Goal: Task Accomplishment & Management: Use online tool/utility

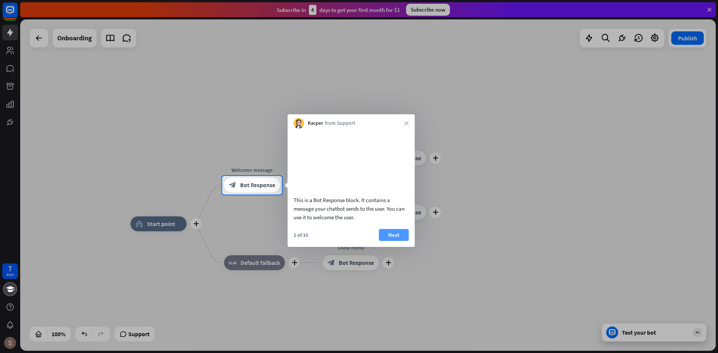
click at [397, 241] on button "Next" at bounding box center [394, 235] width 30 height 12
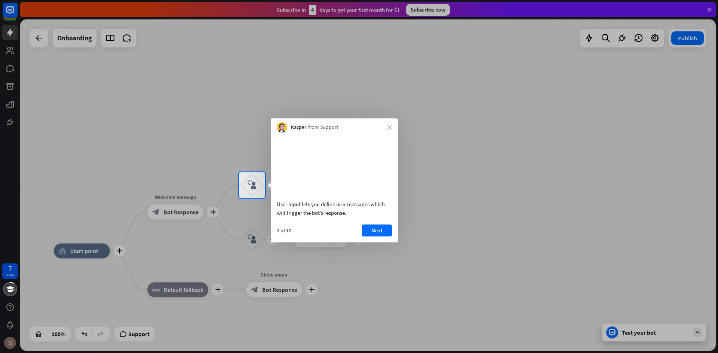
click at [386, 129] on div "Kacper from Support close" at bounding box center [334, 126] width 127 height 14
click at [372, 243] on div "2 of 10 Next" at bounding box center [334, 234] width 127 height 18
click at [381, 237] on button "Next" at bounding box center [377, 231] width 30 height 12
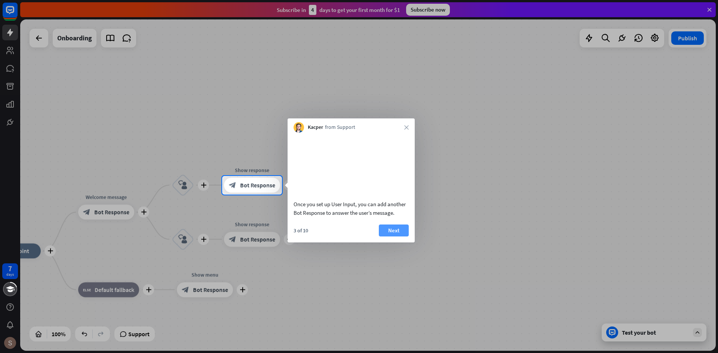
click at [385, 237] on button "Next" at bounding box center [394, 231] width 30 height 12
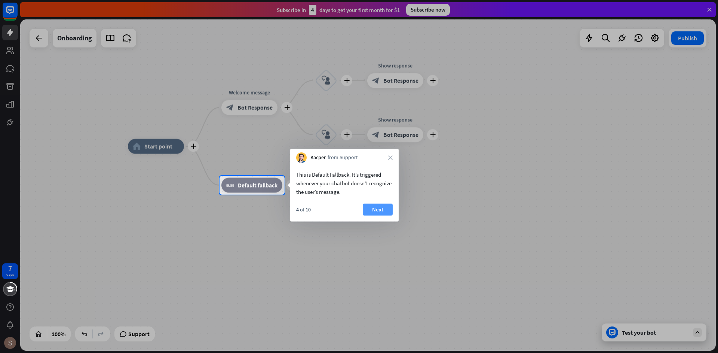
click at [376, 212] on button "Next" at bounding box center [378, 210] width 30 height 12
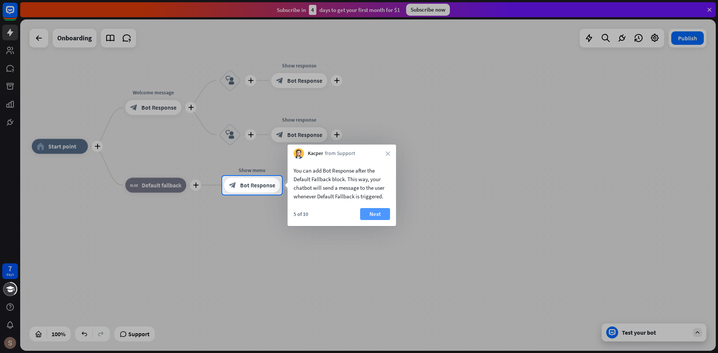
click at [385, 212] on button "Next" at bounding box center [375, 214] width 30 height 12
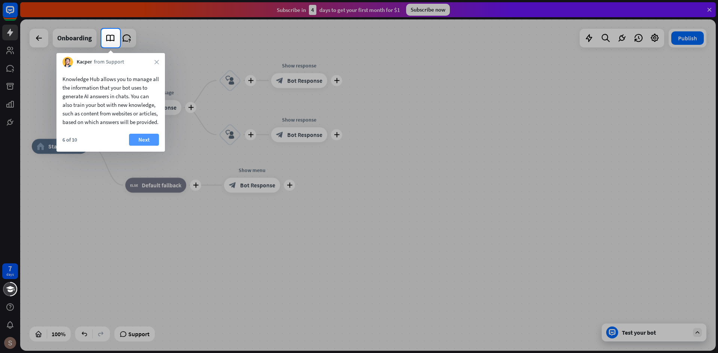
click at [134, 146] on button "Next" at bounding box center [144, 140] width 30 height 12
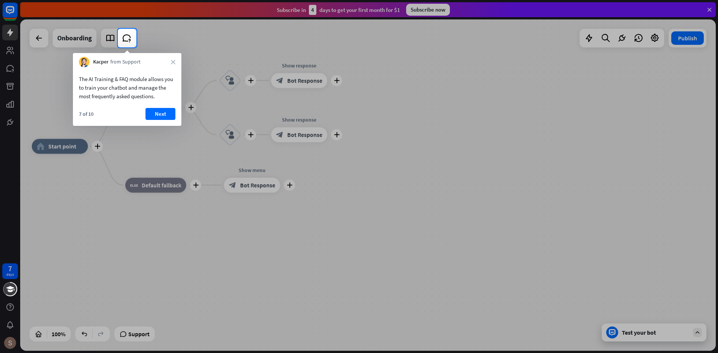
click at [157, 114] on button "Next" at bounding box center [160, 114] width 30 height 12
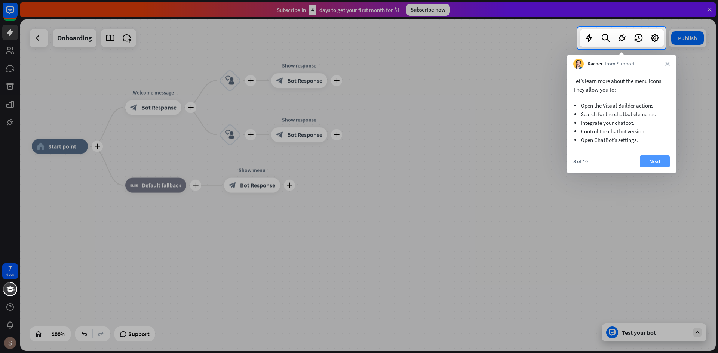
click at [657, 161] on button "Next" at bounding box center [655, 162] width 30 height 12
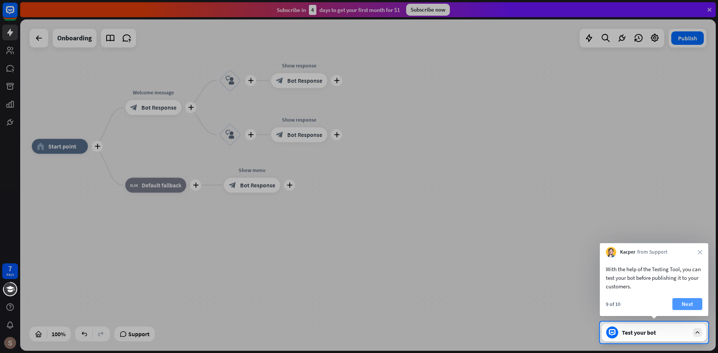
click at [687, 306] on button "Next" at bounding box center [687, 304] width 30 height 12
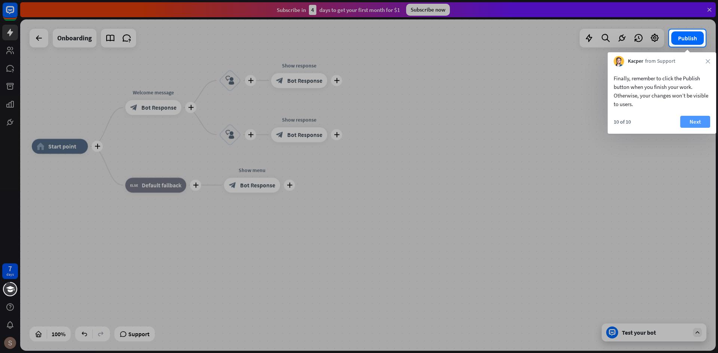
click at [706, 119] on button "Next" at bounding box center [695, 122] width 30 height 12
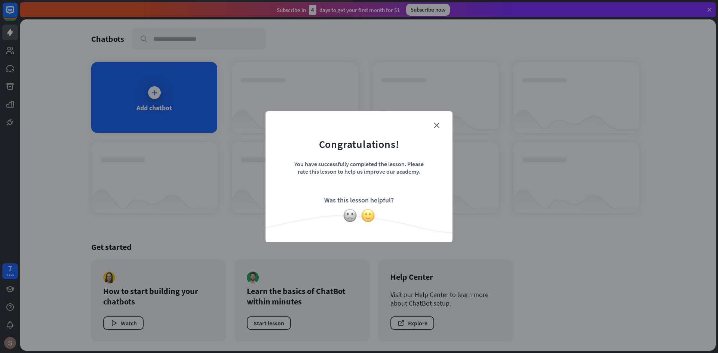
click at [368, 218] on img at bounding box center [368, 216] width 14 height 14
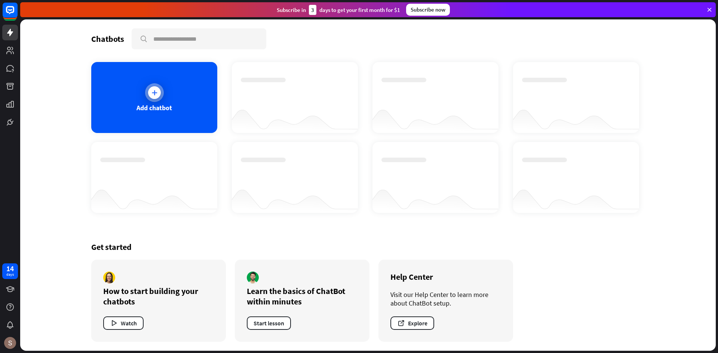
click at [139, 80] on div "Add chatbot" at bounding box center [154, 97] width 126 height 71
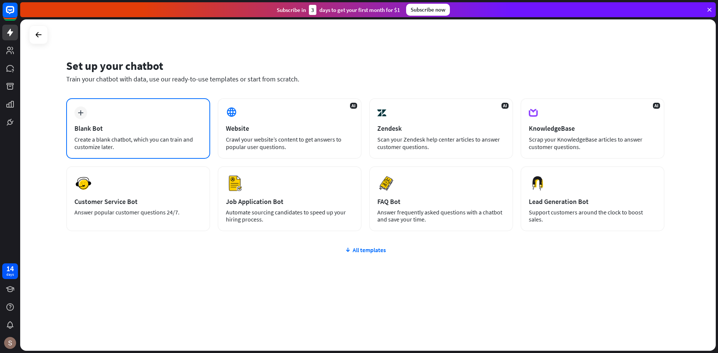
click at [167, 137] on div "Create a blank chatbot, which you can train and customize later." at bounding box center [137, 143] width 127 height 15
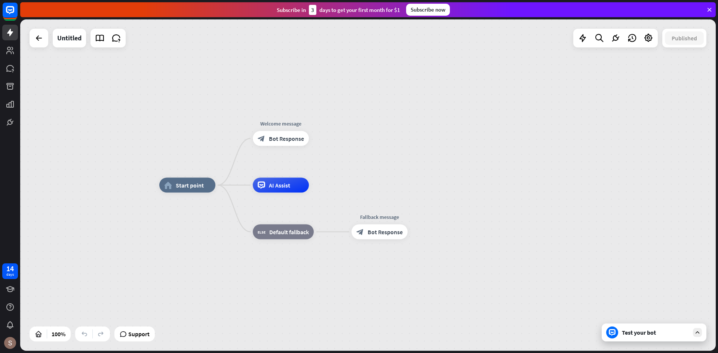
click at [681, 335] on div "Test your bot" at bounding box center [655, 332] width 67 height 7
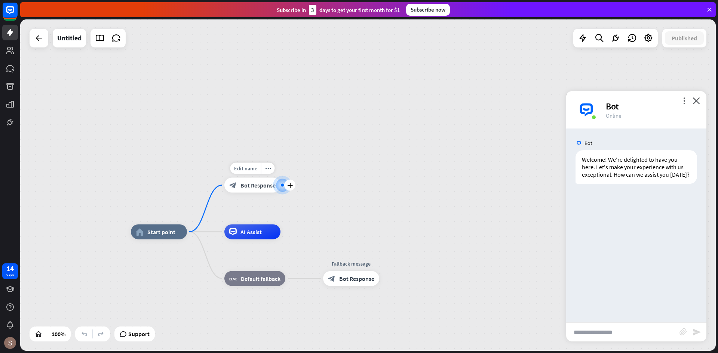
click at [280, 190] on div "Edit name more_horiz plus Welcome message block_bot_response Bot Response" at bounding box center [252, 185] width 56 height 15
click at [290, 185] on icon "plus" at bounding box center [290, 185] width 6 height 5
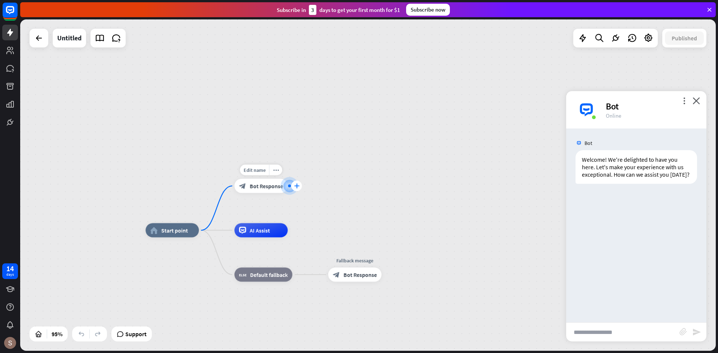
click at [295, 182] on div "plus" at bounding box center [296, 186] width 11 height 11
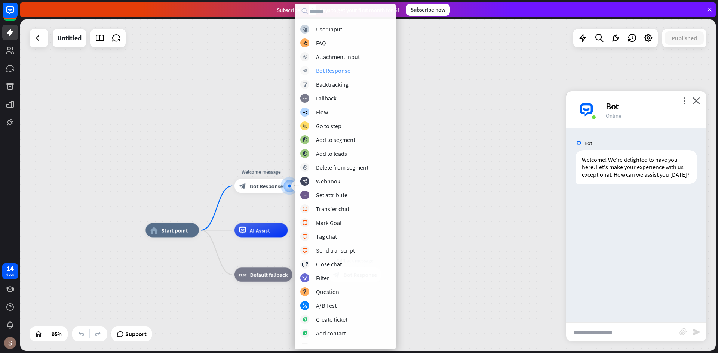
click at [354, 68] on div "block_bot_response Bot Response" at bounding box center [345, 70] width 90 height 9
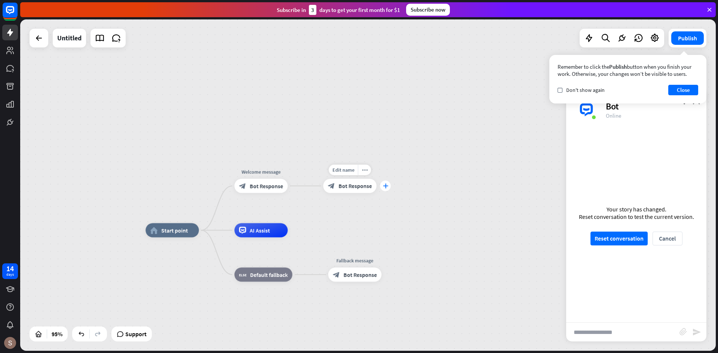
click at [383, 184] on icon "plus" at bounding box center [384, 186] width 5 height 5
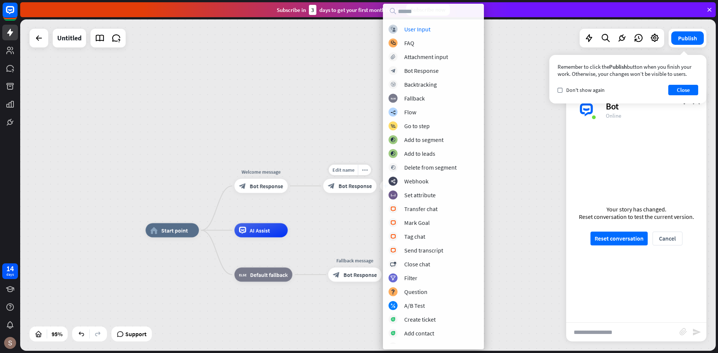
click at [382, 184] on icon "plus" at bounding box center [384, 186] width 5 height 5
click at [372, 164] on div "home_2 Start point Welcome message block_bot_response Bot Response plus block_b…" at bounding box center [367, 185] width 695 height 332
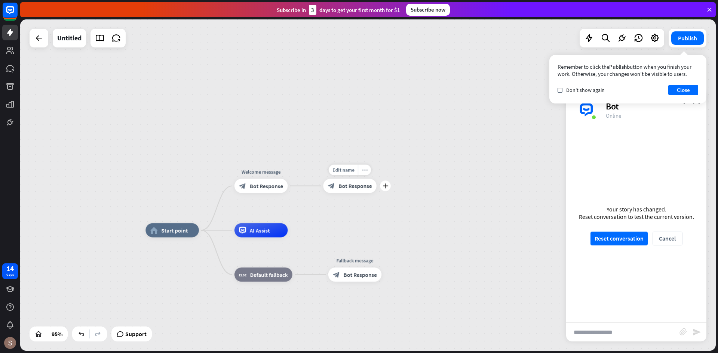
click at [365, 172] on icon "more_horiz" at bounding box center [365, 170] width 6 height 5
click at [373, 155] on div "home_2 Start point Welcome message block_bot_response Bot Response block_bot_re…" at bounding box center [367, 185] width 695 height 332
click at [263, 184] on span "Bot Response" at bounding box center [266, 185] width 33 height 7
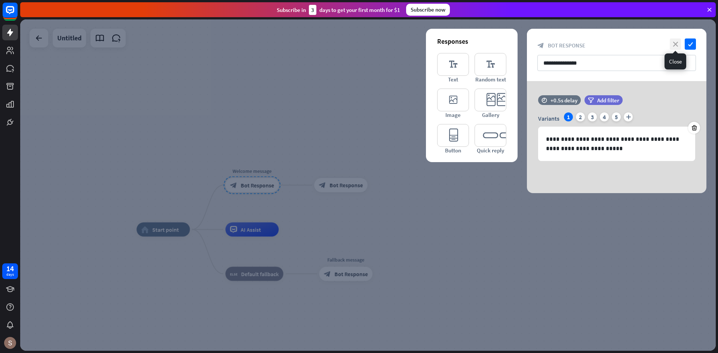
click at [676, 43] on icon "close" at bounding box center [675, 44] width 11 height 11
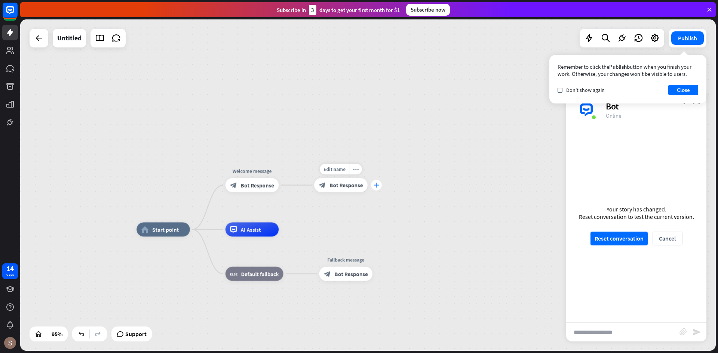
click at [375, 184] on icon "plus" at bounding box center [376, 185] width 5 height 5
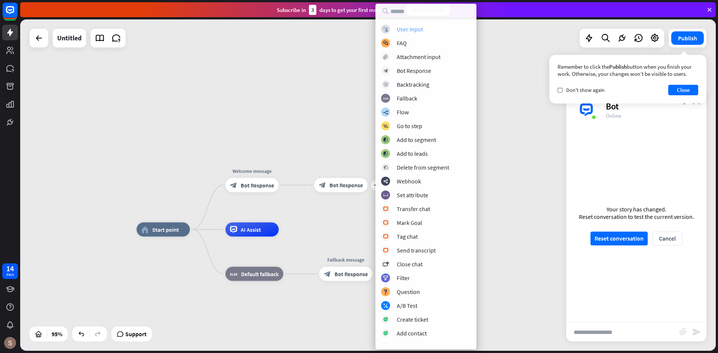
click at [454, 28] on div "block_user_input User Input" at bounding box center [426, 29] width 90 height 9
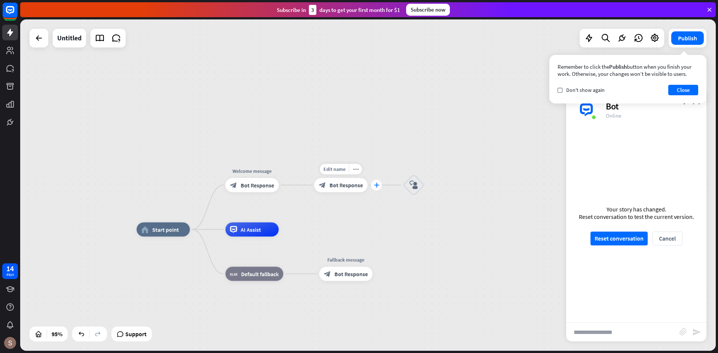
click at [377, 187] on icon "plus" at bounding box center [376, 185] width 5 height 5
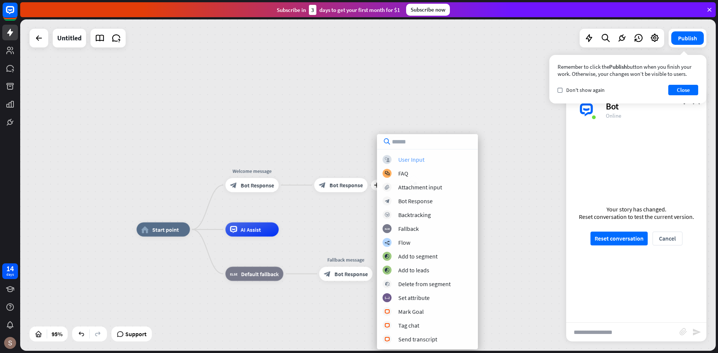
click at [423, 160] on div "User Input" at bounding box center [411, 159] width 26 height 7
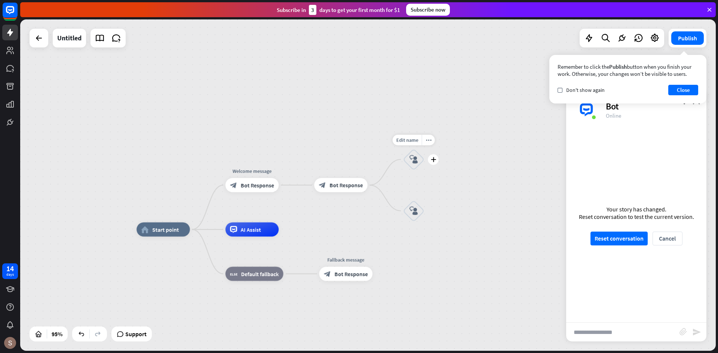
click at [418, 163] on icon "block_user_input" at bounding box center [413, 159] width 9 height 9
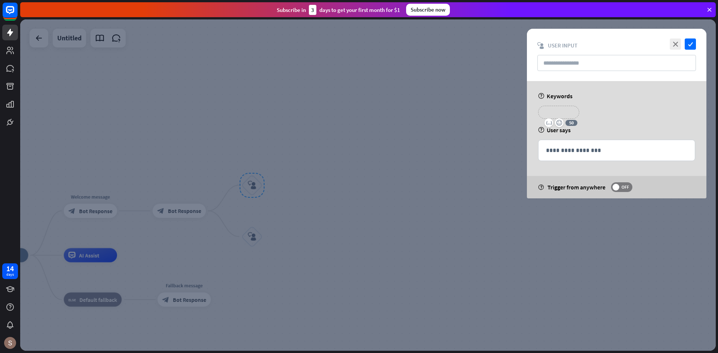
click at [570, 112] on p "**********" at bounding box center [559, 112] width 30 height 9
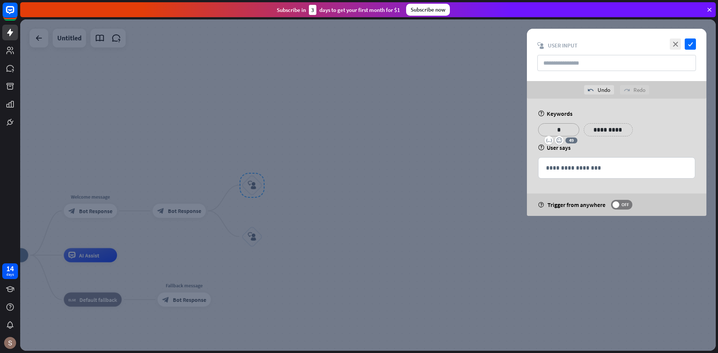
click at [407, 228] on div at bounding box center [367, 185] width 695 height 332
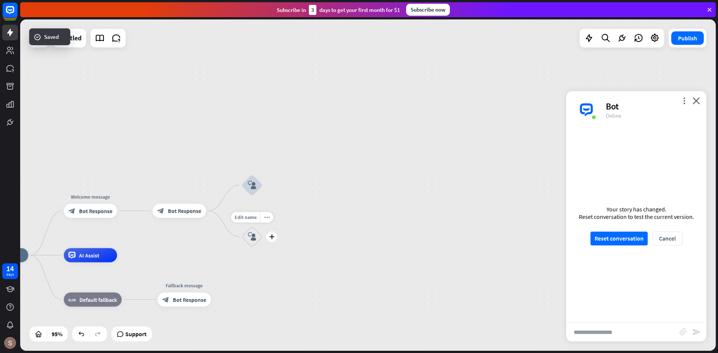
click at [253, 241] on icon "block_user_input" at bounding box center [252, 237] width 9 height 9
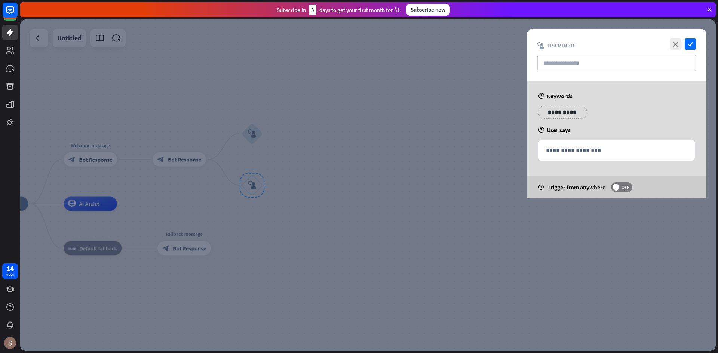
drag, startPoint x: 565, startPoint y: 121, endPoint x: 565, endPoint y: 116, distance: 4.5
click at [565, 120] on div "**********" at bounding box center [617, 115] width 162 height 19
click at [566, 116] on p "**********" at bounding box center [563, 112] width 38 height 9
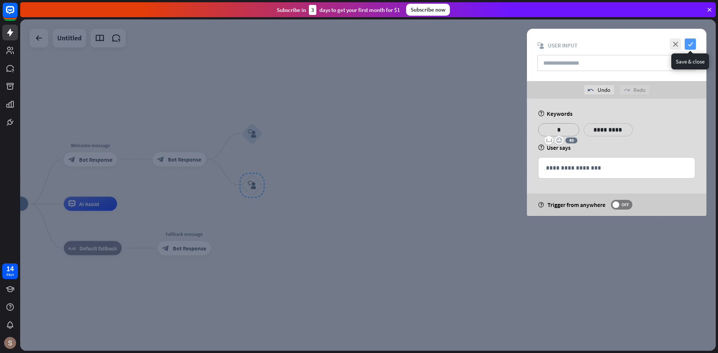
click at [688, 42] on icon "check" at bounding box center [690, 44] width 11 height 11
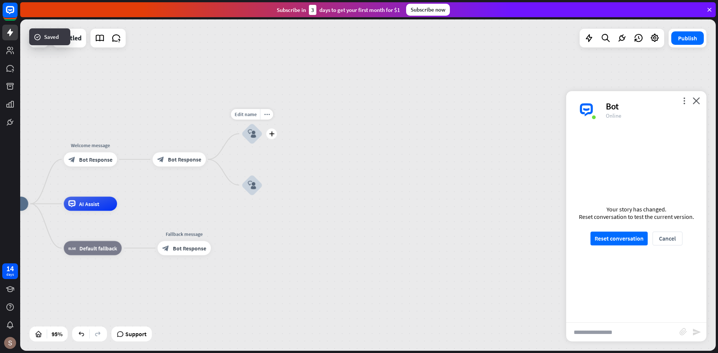
click at [262, 139] on div "block_user_input" at bounding box center [252, 133] width 21 height 21
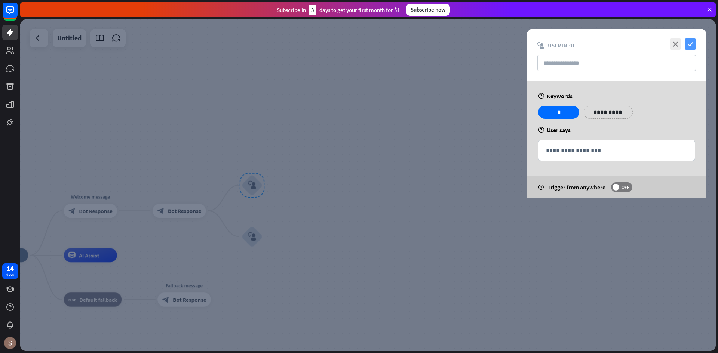
click at [689, 43] on icon "check" at bounding box center [690, 44] width 11 height 11
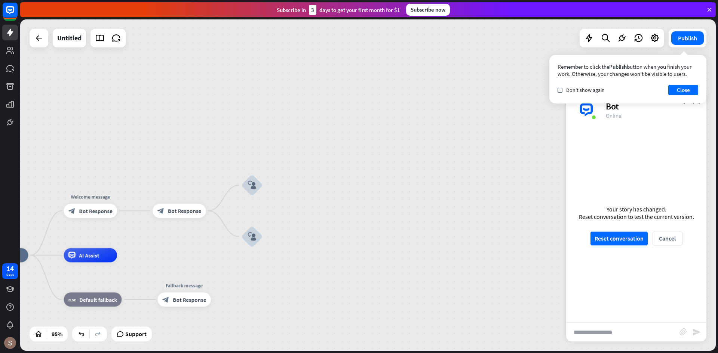
drag, startPoint x: 628, startPoint y: 331, endPoint x: 633, endPoint y: 314, distance: 17.6
click at [629, 328] on input "text" at bounding box center [622, 332] width 113 height 19
click at [180, 217] on div "block_bot_response Bot Response" at bounding box center [179, 211] width 53 height 14
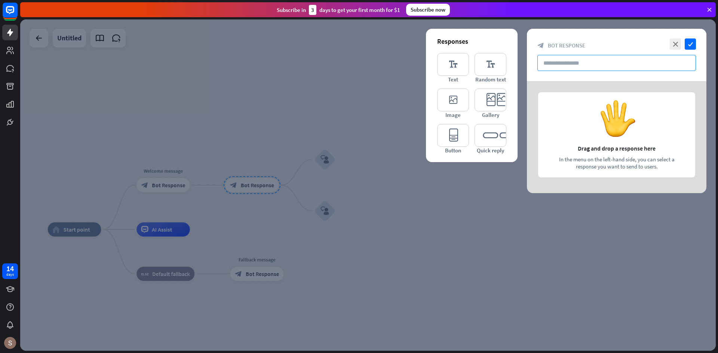
click at [641, 57] on input "text" at bounding box center [616, 63] width 159 height 16
click at [607, 134] on div at bounding box center [616, 137] width 179 height 112
click at [631, 121] on div at bounding box center [616, 137] width 179 height 112
click at [694, 42] on icon "check" at bounding box center [690, 44] width 11 height 11
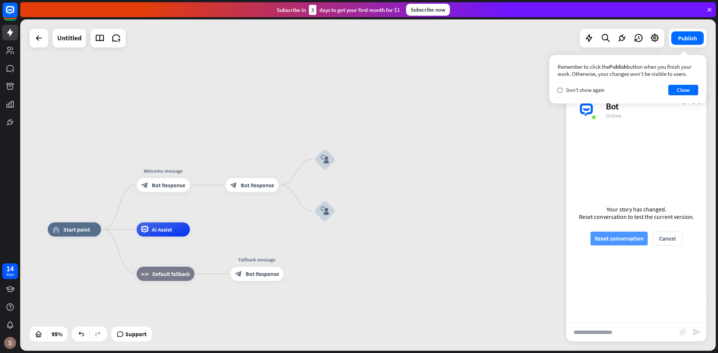
click at [625, 237] on button "Reset conversation" at bounding box center [618, 239] width 57 height 14
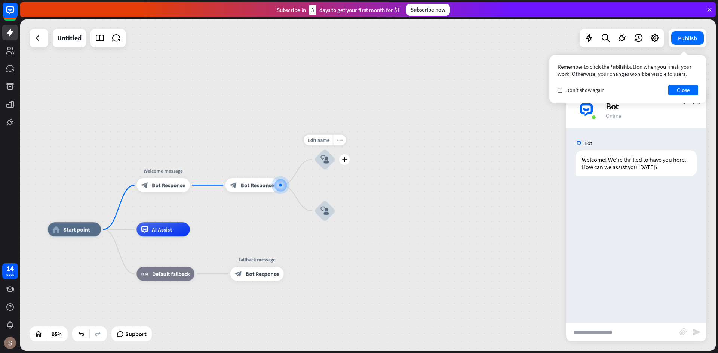
click at [326, 155] on icon "block_user_input" at bounding box center [324, 159] width 9 height 9
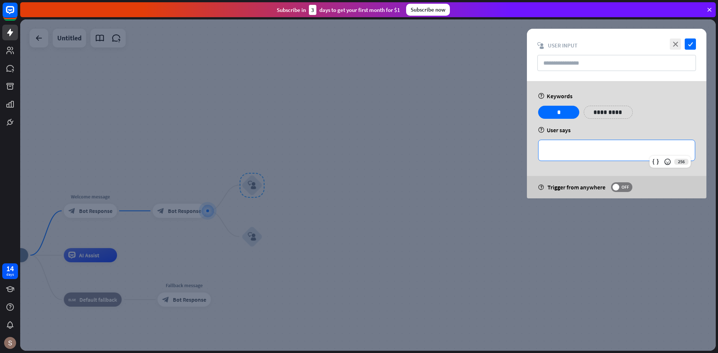
click at [572, 147] on p "**********" at bounding box center [616, 150] width 141 height 9
drag, startPoint x: 494, startPoint y: 121, endPoint x: 717, endPoint y: 3, distance: 252.6
click at [591, 78] on div "**********" at bounding box center [367, 185] width 695 height 332
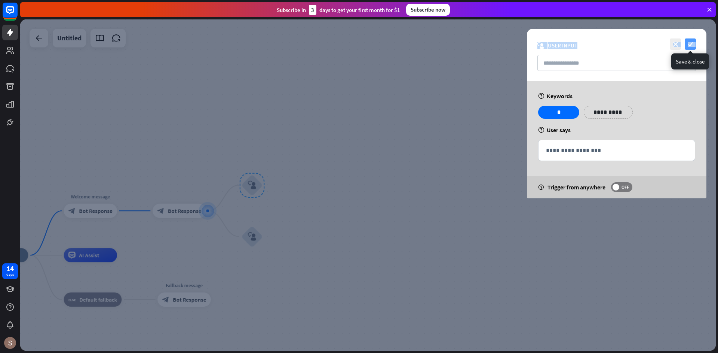
click at [692, 42] on icon "check" at bounding box center [690, 44] width 11 height 11
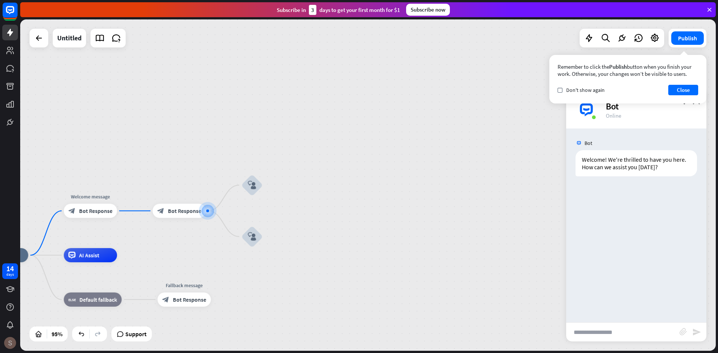
click at [9, 345] on img at bounding box center [10, 343] width 12 height 12
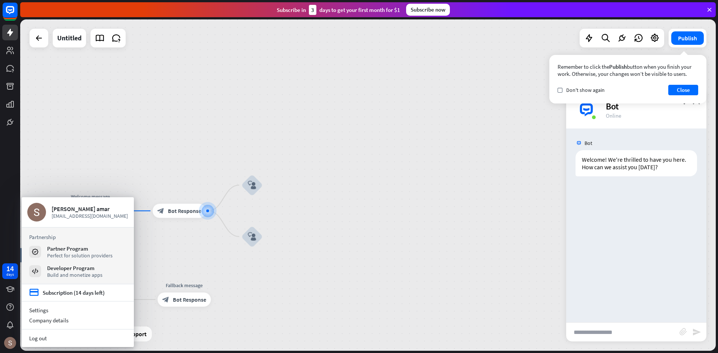
click at [529, 103] on div "home_2 Start point Welcome message block_bot_response Bot Response block_bot_re…" at bounding box center [367, 185] width 695 height 332
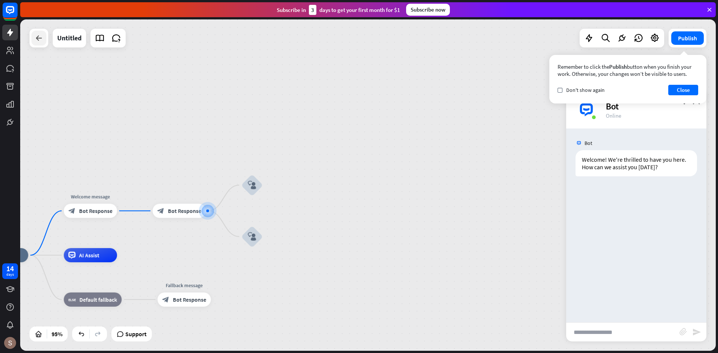
click at [41, 39] on icon at bounding box center [38, 38] width 9 height 9
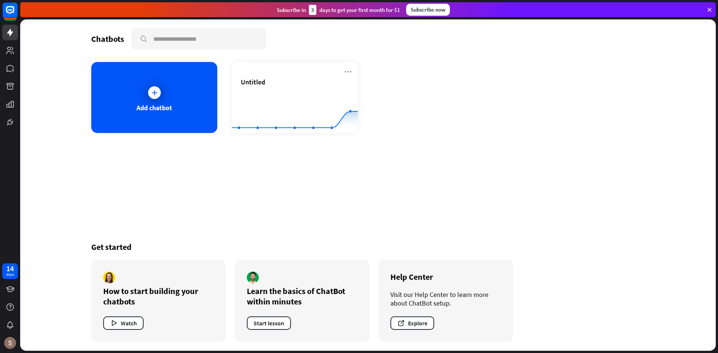
click at [707, 9] on icon at bounding box center [709, 9] width 7 height 7
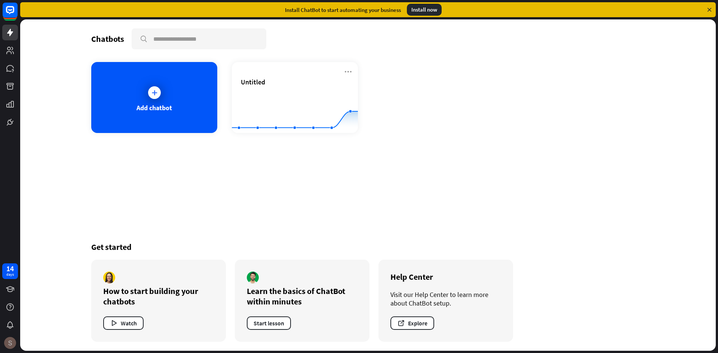
click at [13, 340] on img at bounding box center [10, 343] width 12 height 12
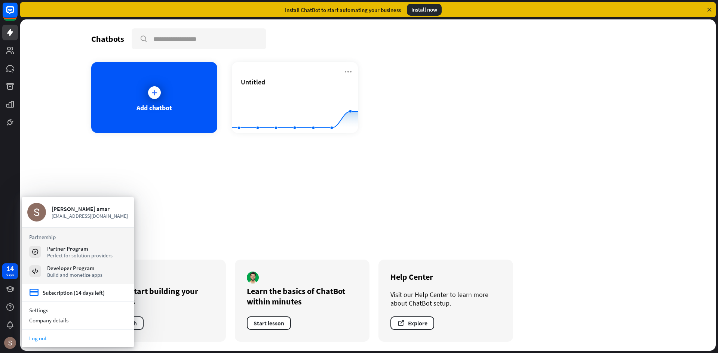
click at [47, 340] on link "Log out" at bounding box center [78, 339] width 112 height 10
